Goal: Task Accomplishment & Management: Use online tool/utility

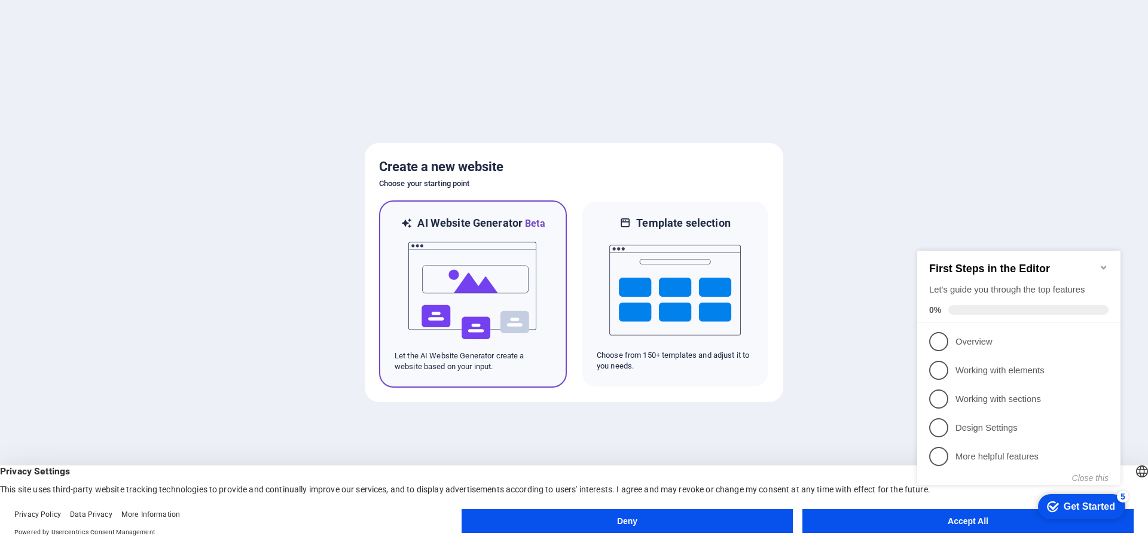
click at [465, 257] on img at bounding box center [473, 291] width 132 height 120
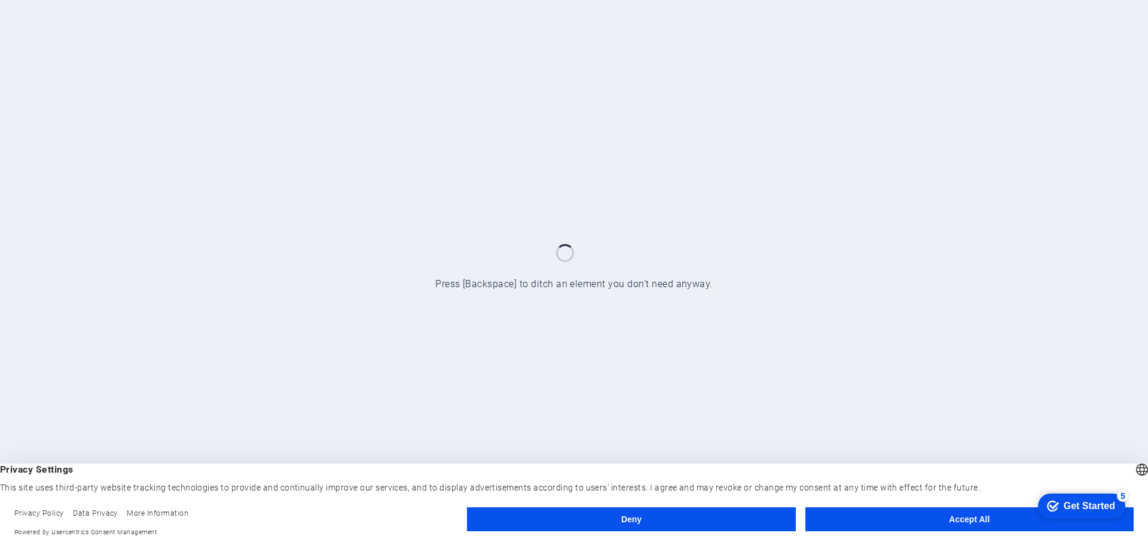
click at [912, 524] on button "Accept All" at bounding box center [970, 519] width 328 height 24
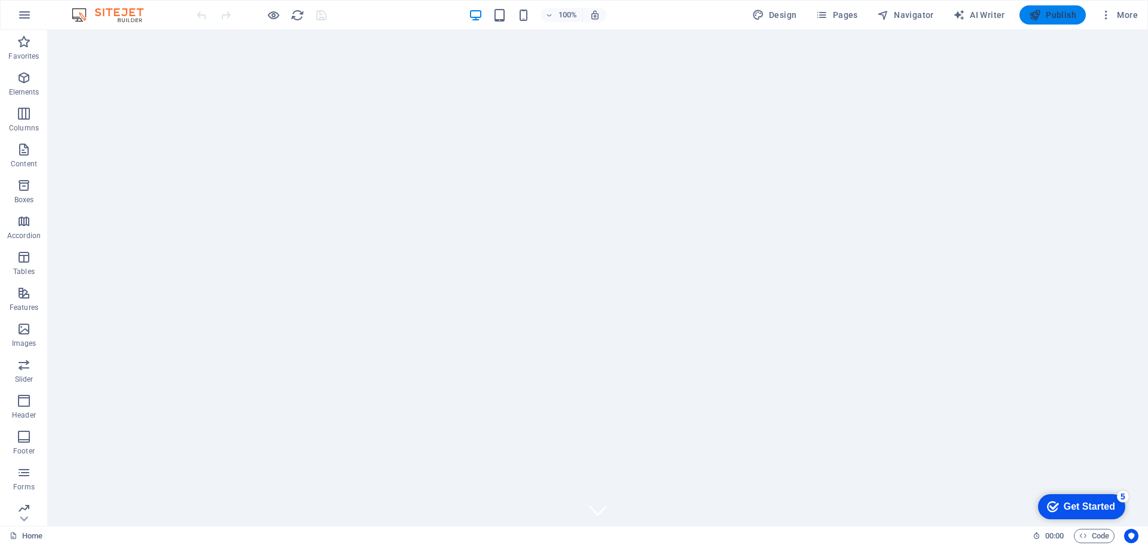
click at [1043, 14] on span "Publish" at bounding box center [1052, 15] width 47 height 12
